Goal: Task Accomplishment & Management: Manage account settings

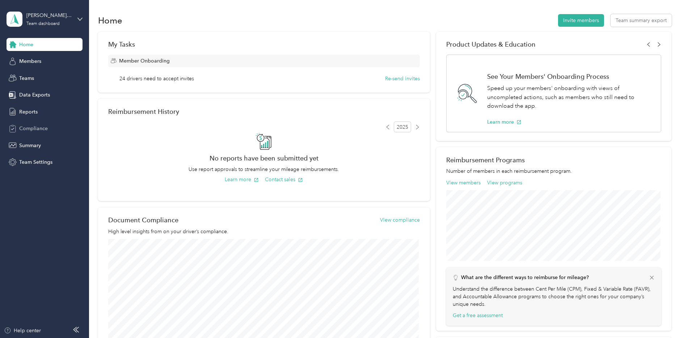
click at [44, 135] on div "Compliance" at bounding box center [45, 128] width 76 height 13
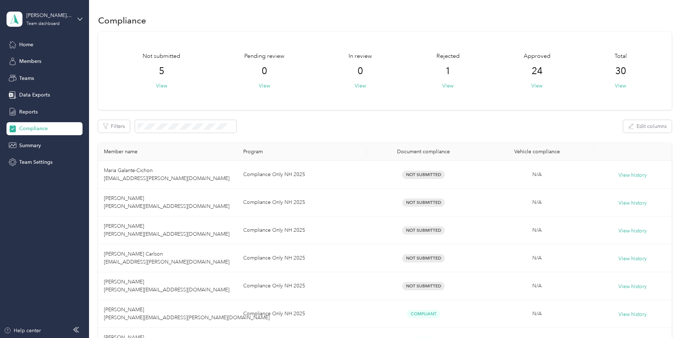
click at [155, 88] on div "Not submitted 5 View" at bounding box center [162, 71] width 38 height 38
click at [159, 86] on button "View" at bounding box center [161, 86] width 11 height 8
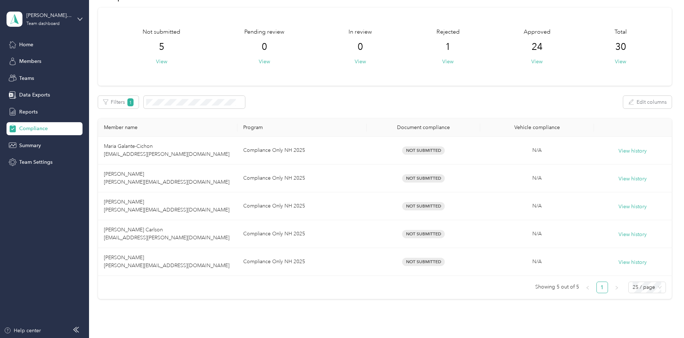
scroll to position [24, 0]
